Goal: Navigation & Orientation: Go to known website

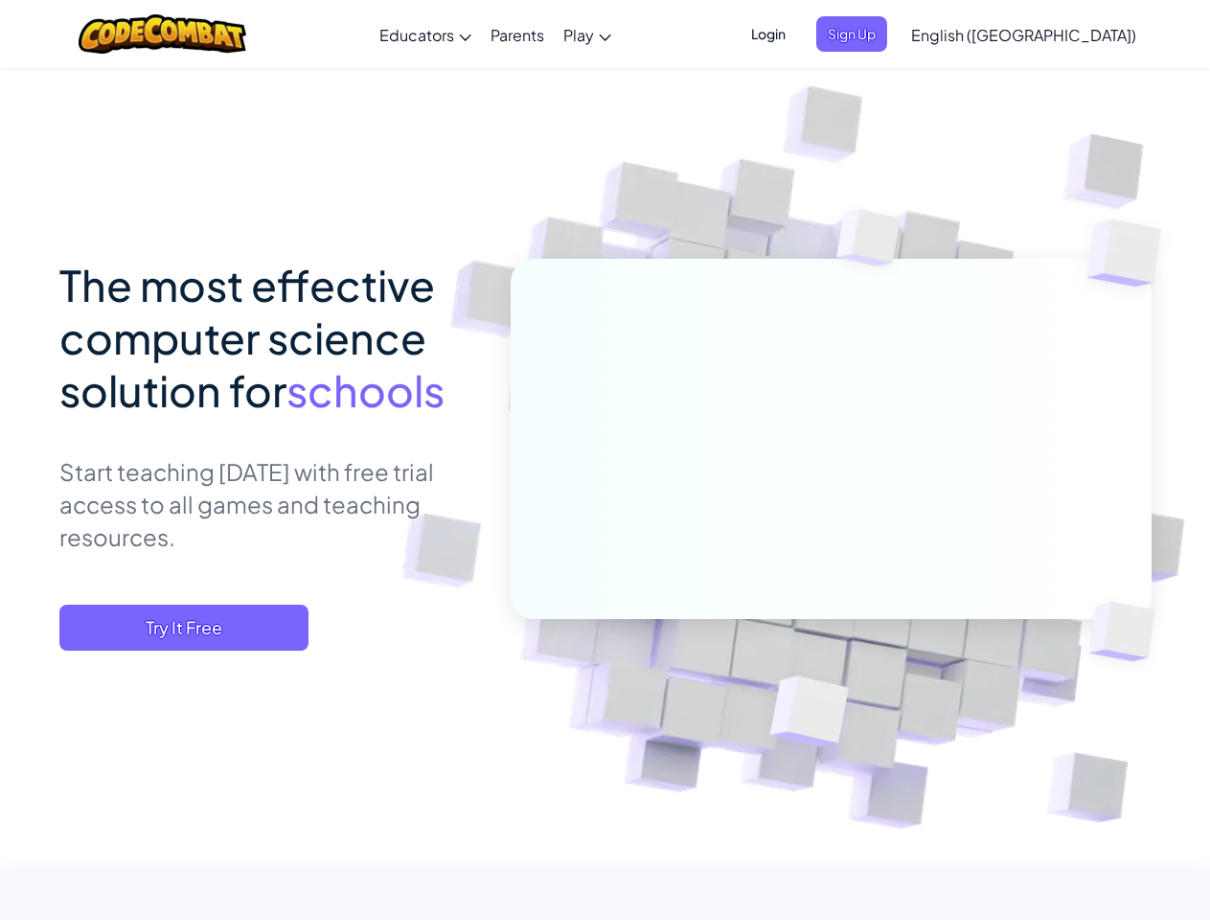
click at [797, 34] on span "Login" at bounding box center [769, 33] width 58 height 35
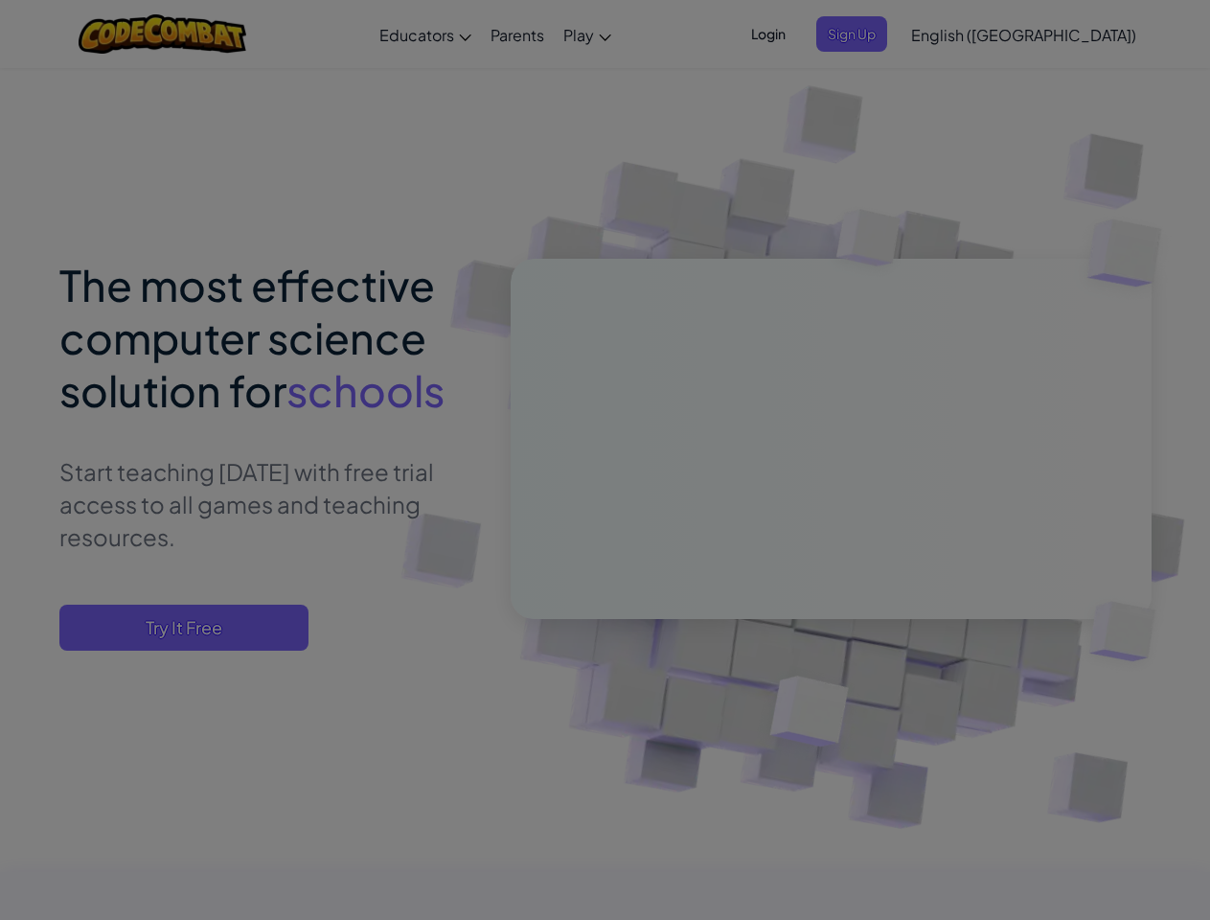
click at [0, 0] on div "Log In Unknown Error Email or Username : Forgot your password? Password : Log I…" at bounding box center [0, 0] width 0 height 0
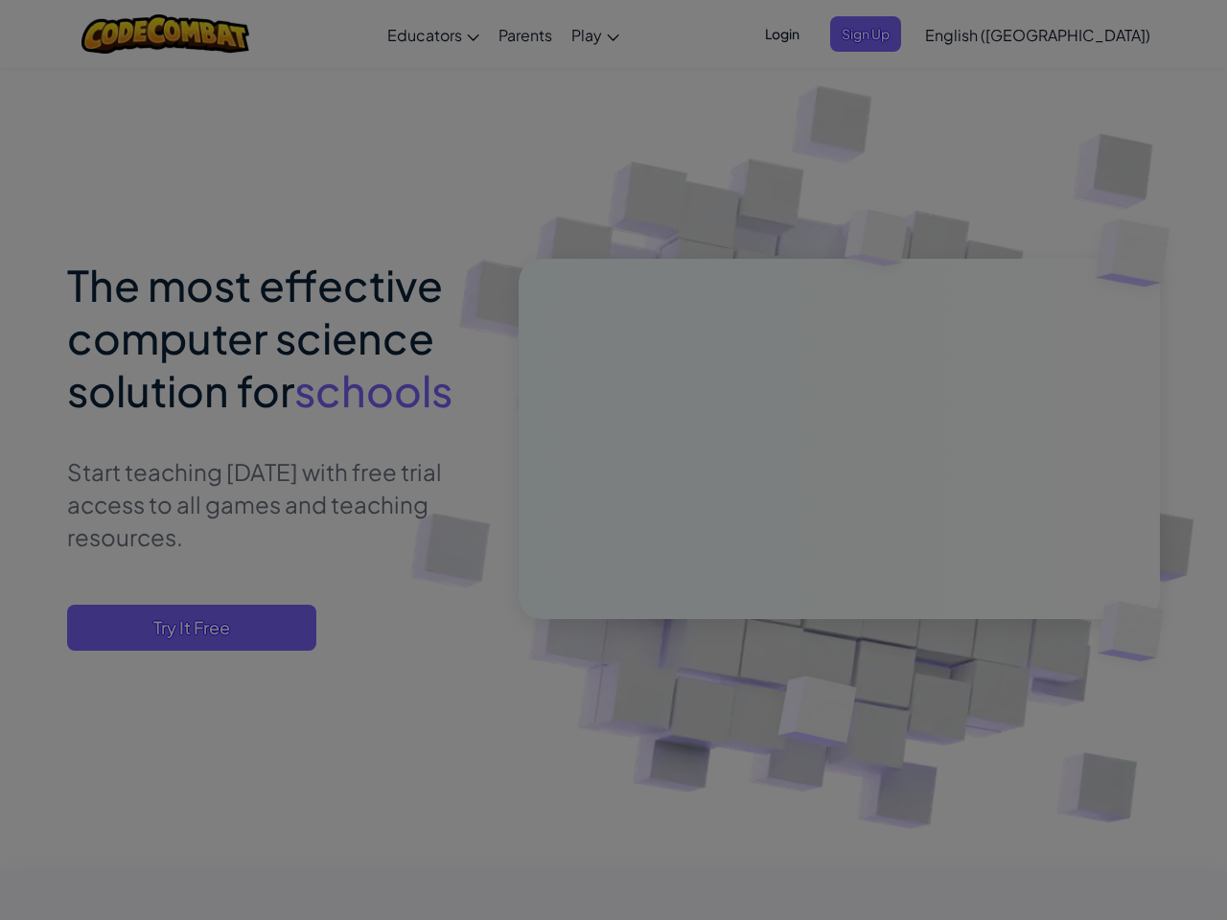
click at [1071, 35] on div "Log In Unknown Error Email or Username : Forgot your password? Password : Log I…" at bounding box center [613, 460] width 1227 height 920
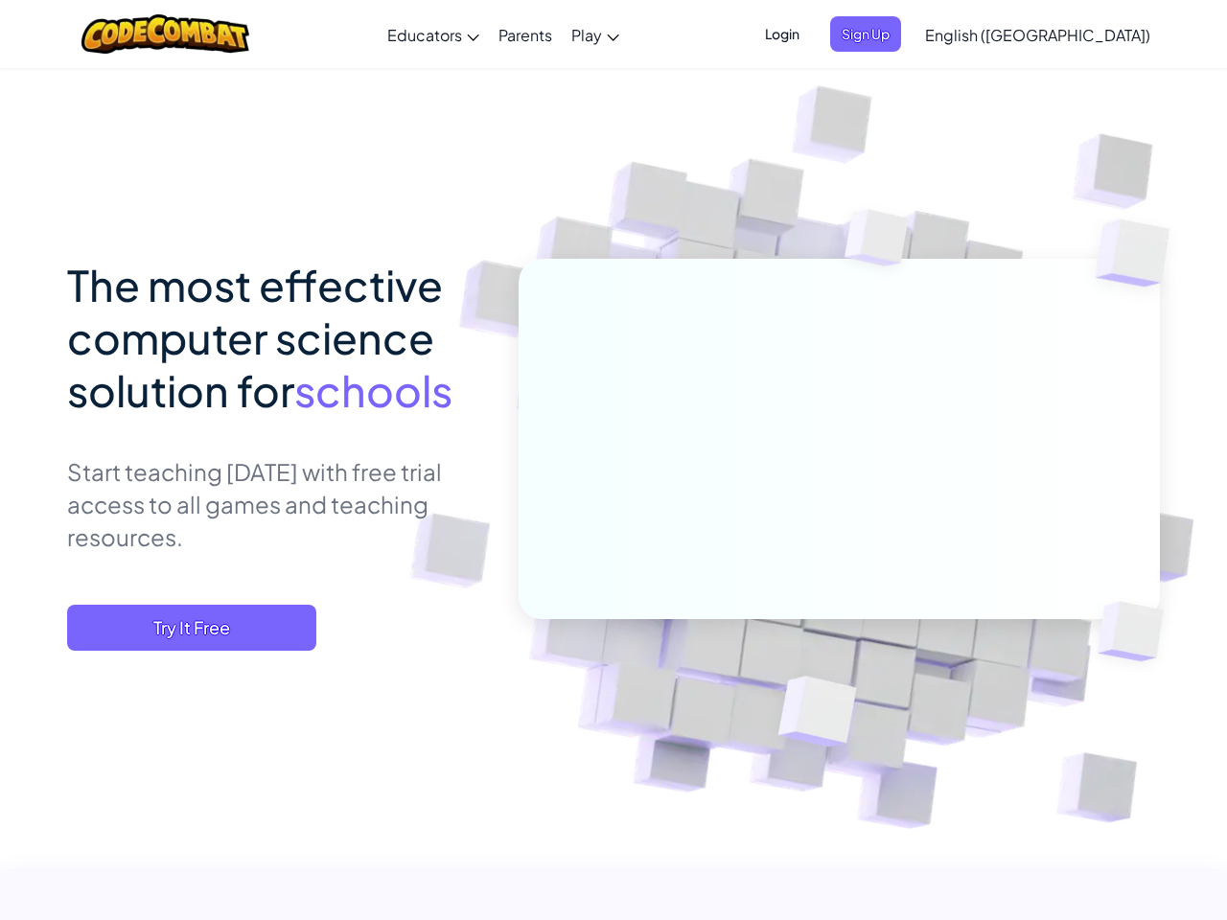
click at [184, 628] on div at bounding box center [613, 460] width 1227 height 920
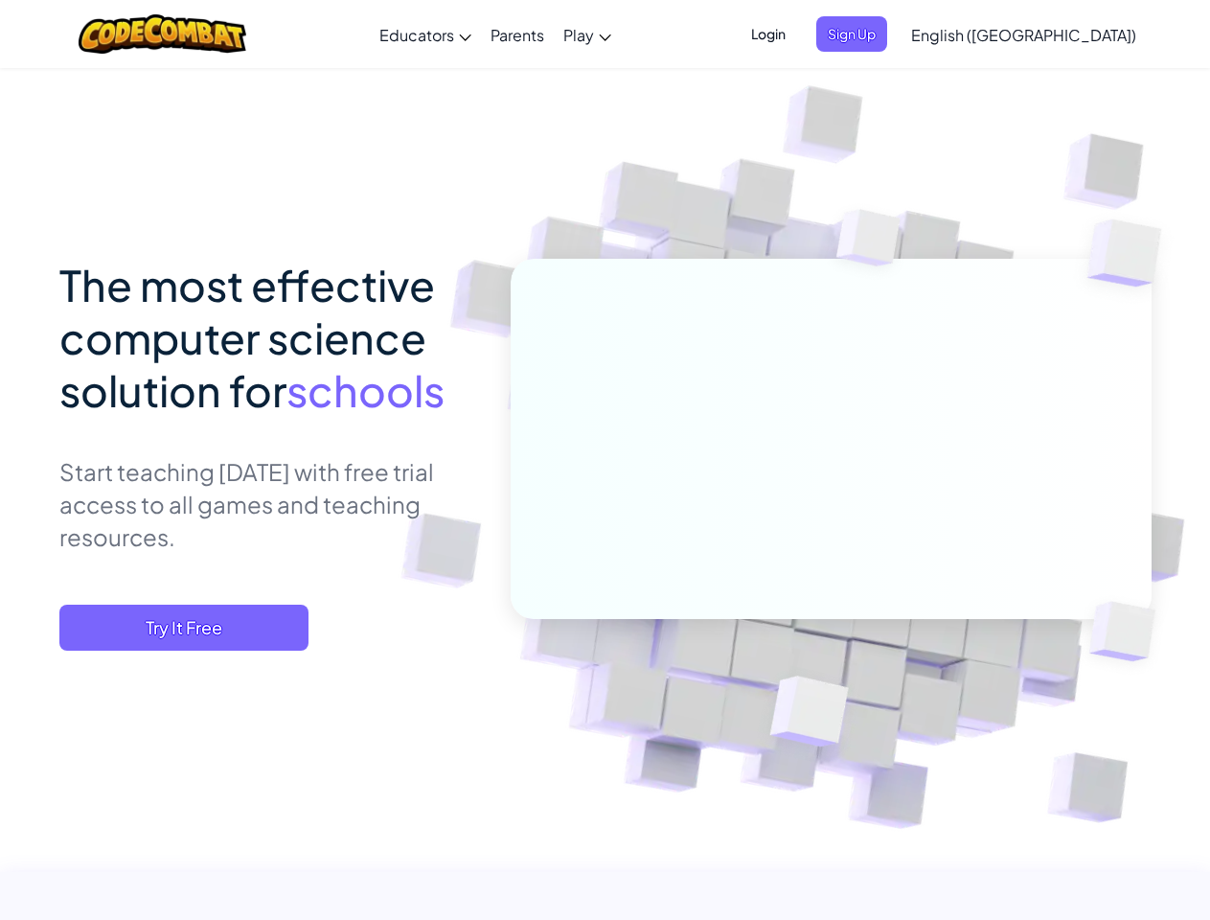
click at [184, 628] on span "Try It Free" at bounding box center [183, 628] width 249 height 46
